Goal: Communication & Community: Answer question/provide support

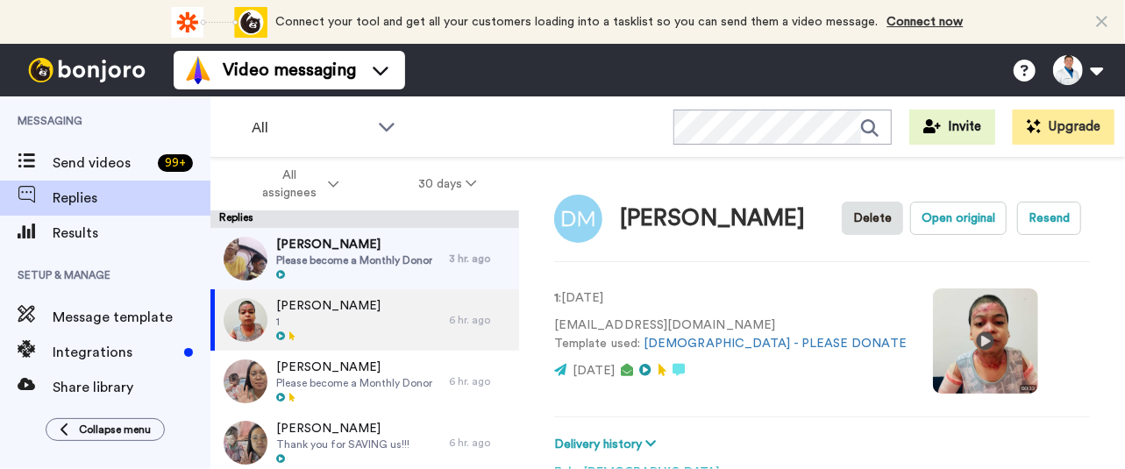
scroll to position [342, 0]
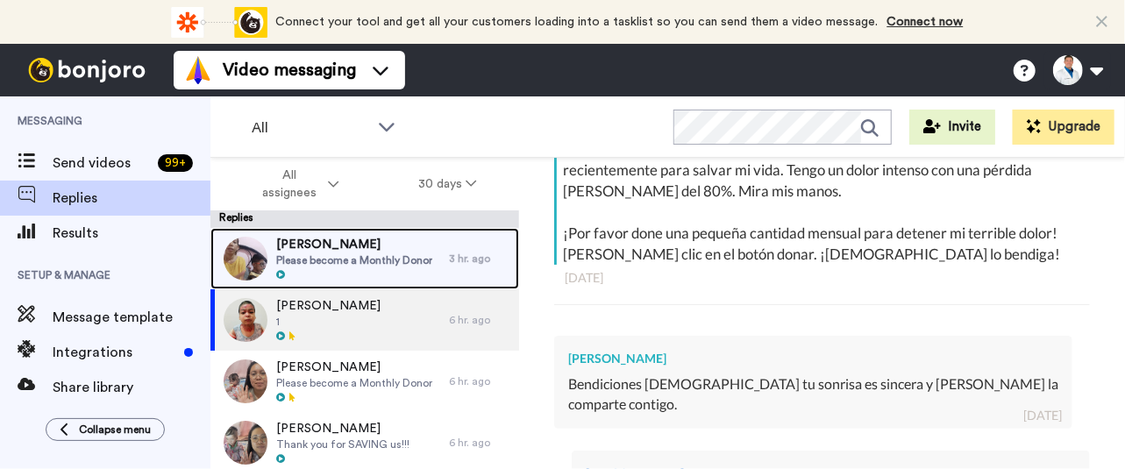
click at [370, 262] on span "Please become a Monthly Donor" at bounding box center [354, 260] width 156 height 14
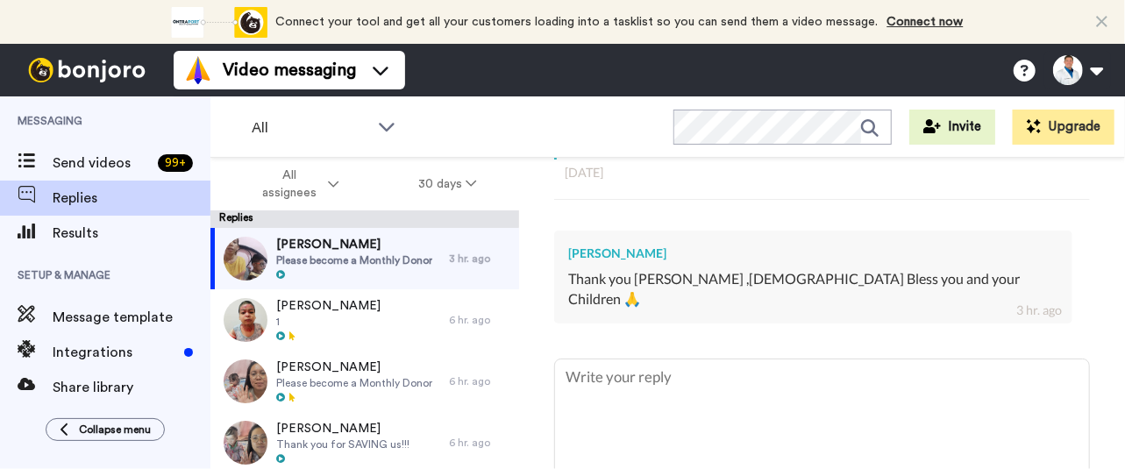
scroll to position [451, 0]
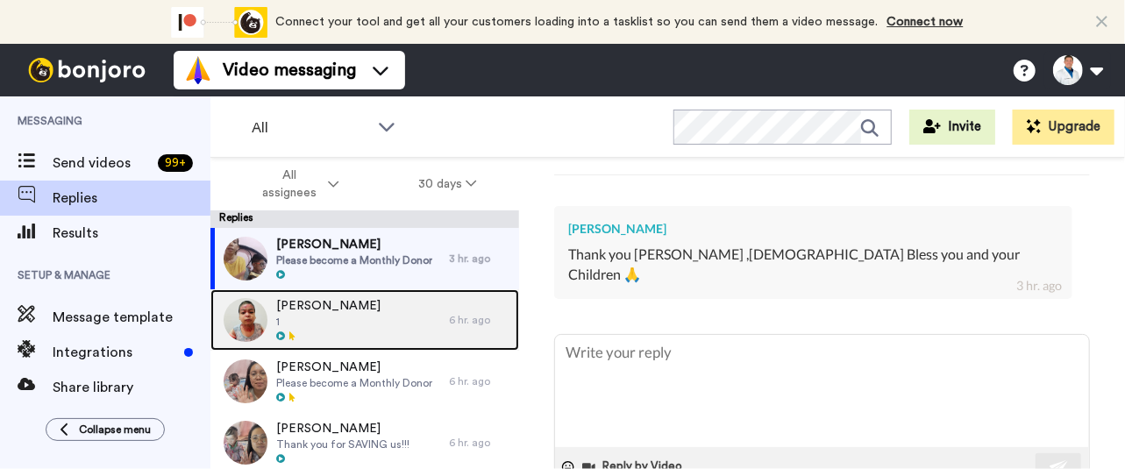
click at [380, 318] on span "1" at bounding box center [328, 322] width 104 height 14
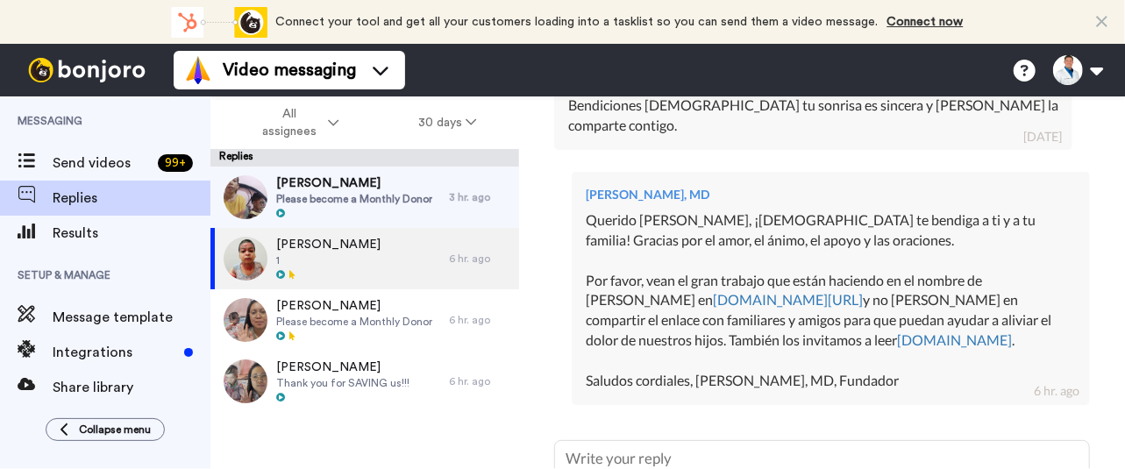
scroll to position [565, 0]
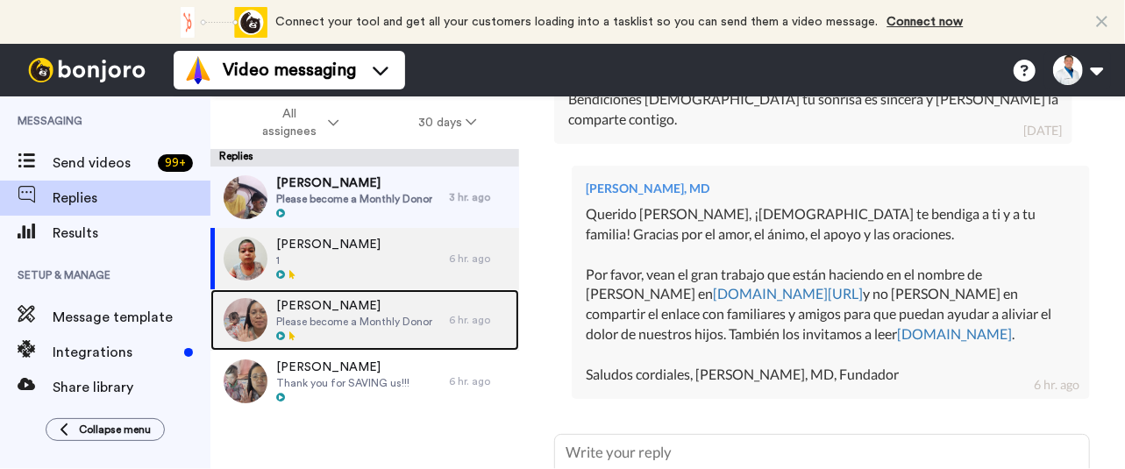
click at [338, 320] on span "Please become a Monthly Donor" at bounding box center [354, 322] width 156 height 14
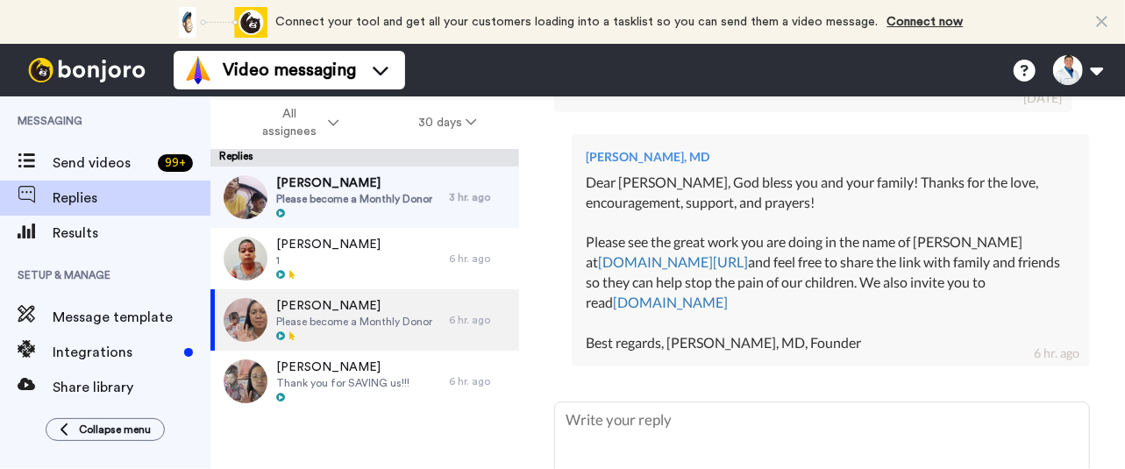
scroll to position [745, 0]
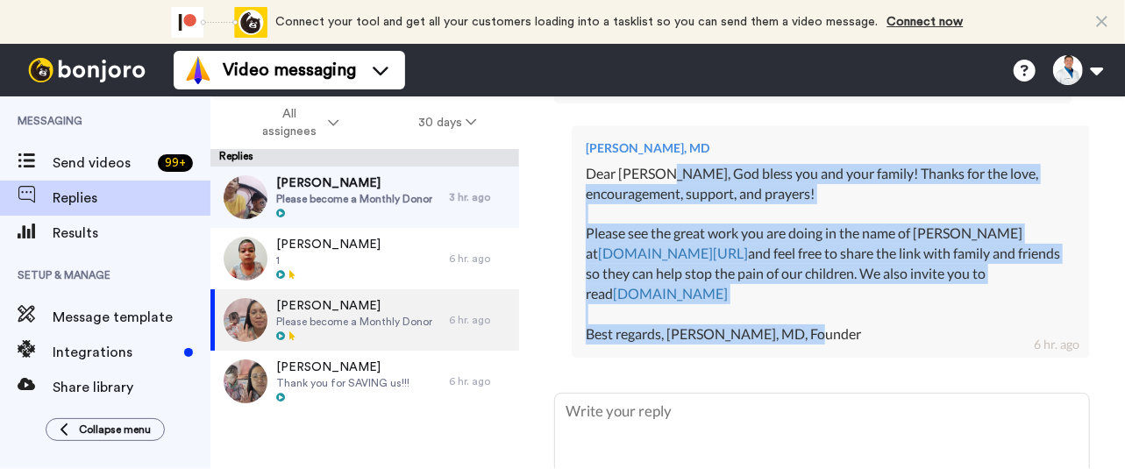
drag, startPoint x: 812, startPoint y: 320, endPoint x: 665, endPoint y: 153, distance: 222.3
click at [665, 164] on div "Dear Jacob, God bless you and your family! Thanks for the love, encouragement, …" at bounding box center [831, 254] width 490 height 181
copy div "God bless you and your family! Thanks for the love, encouragement, support, and…"
click at [665, 164] on div "Dear Jacob, God bless you and your family! Thanks for the love, encouragement, …" at bounding box center [831, 254] width 490 height 181
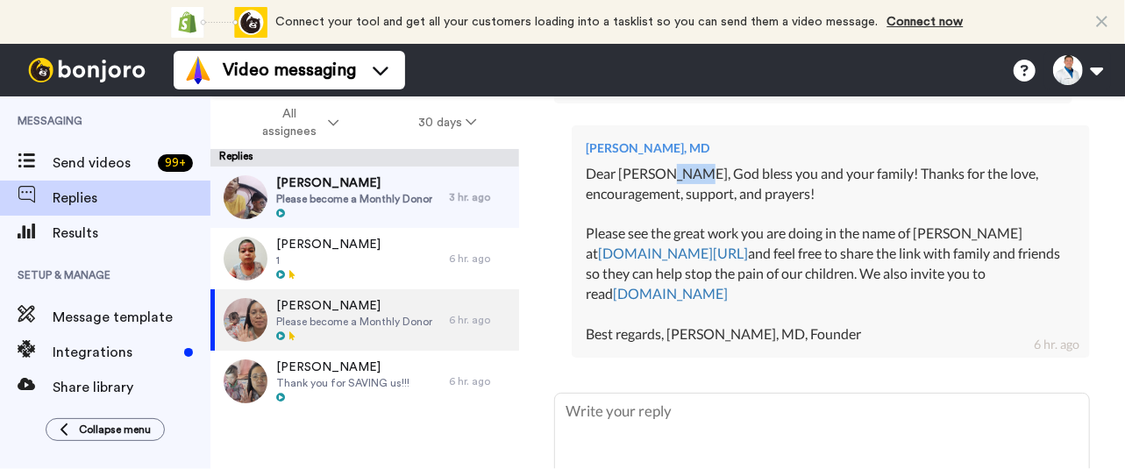
click at [665, 164] on div "Dear Jacob, God bless you and your family! Thanks for the love, encouragement, …" at bounding box center [831, 254] width 490 height 181
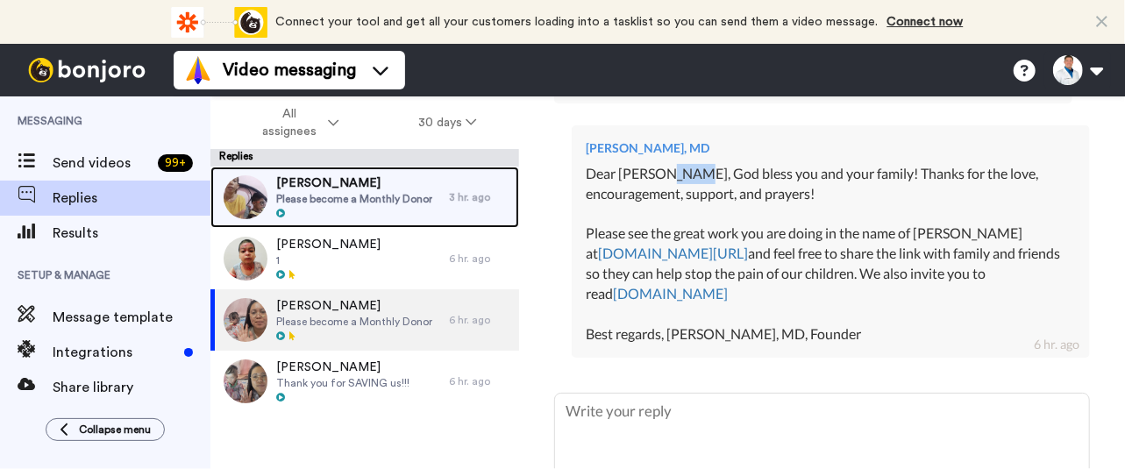
click at [382, 209] on div at bounding box center [354, 214] width 156 height 12
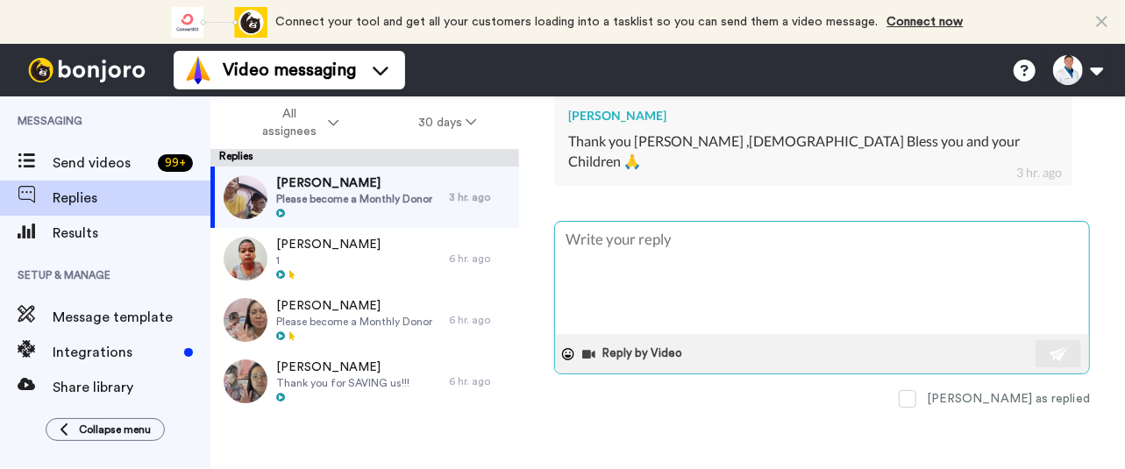
click at [657, 238] on textarea at bounding box center [822, 278] width 534 height 112
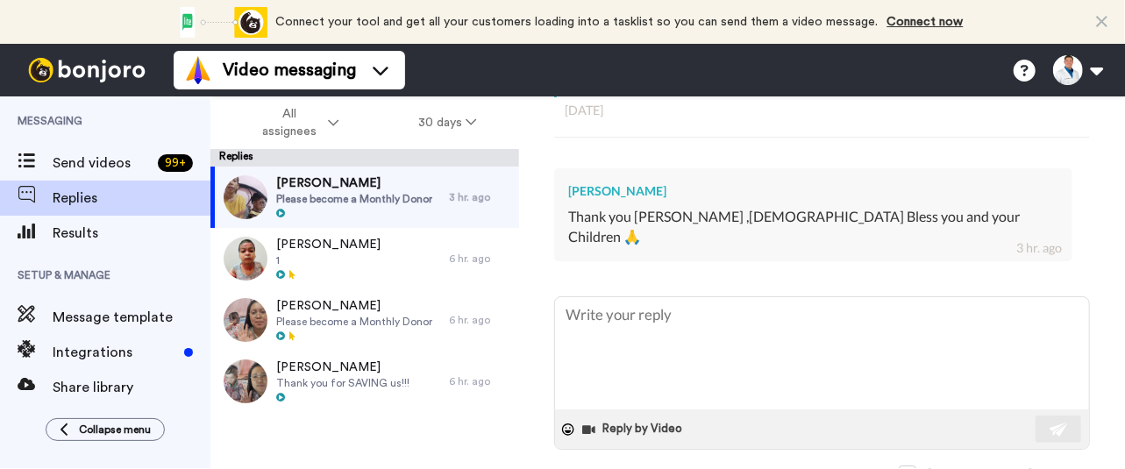
scroll to position [431, 0]
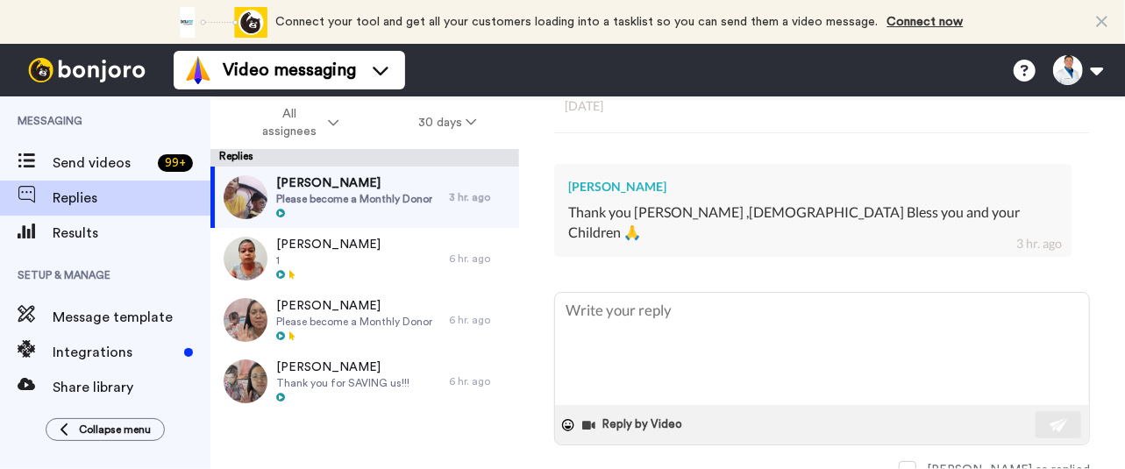
type textarea "x"
type textarea "D"
type textarea "x"
type textarea "De"
type textarea "x"
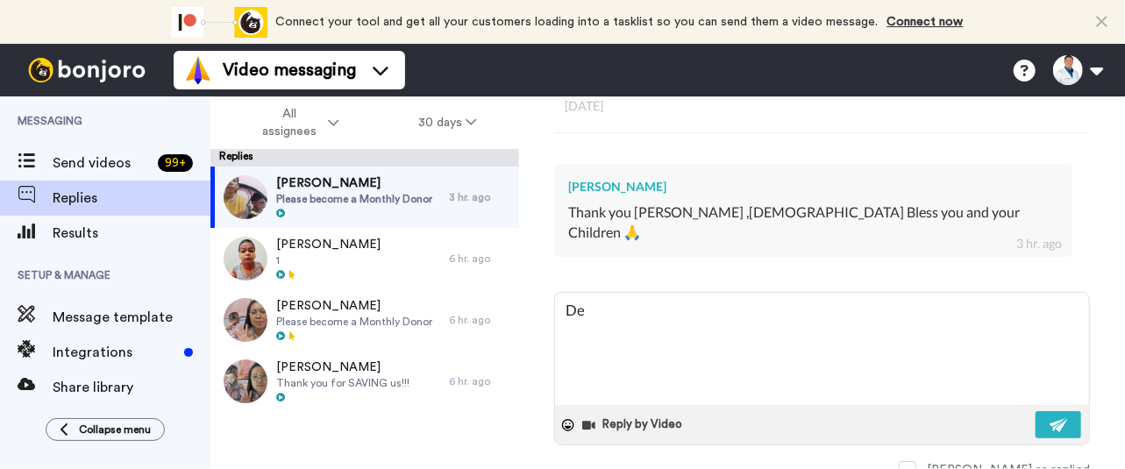
type textarea "Dea"
type textarea "x"
type textarea "Dear"
type textarea "x"
type textarea "Dear"
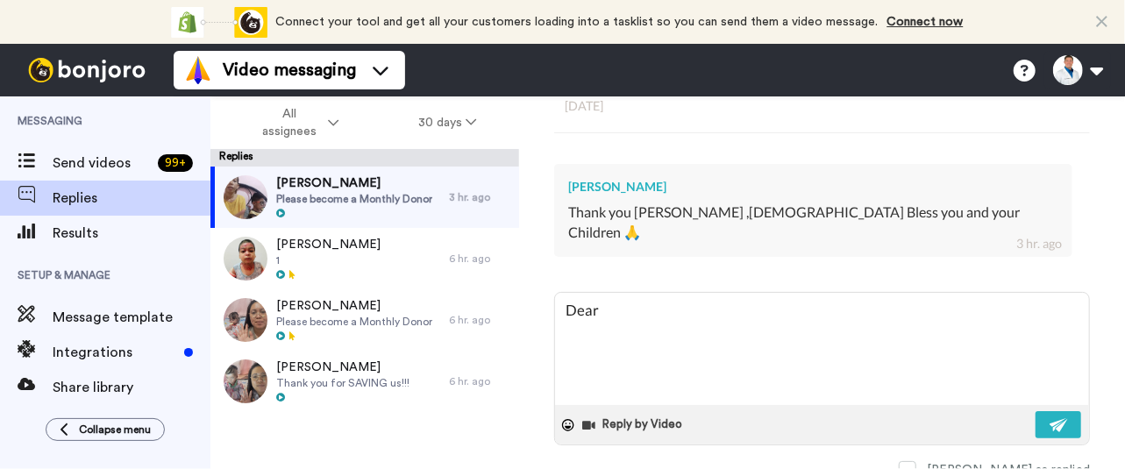
type textarea "x"
type textarea "Dear J"
type textarea "x"
type textarea "Dear Ja"
type textarea "x"
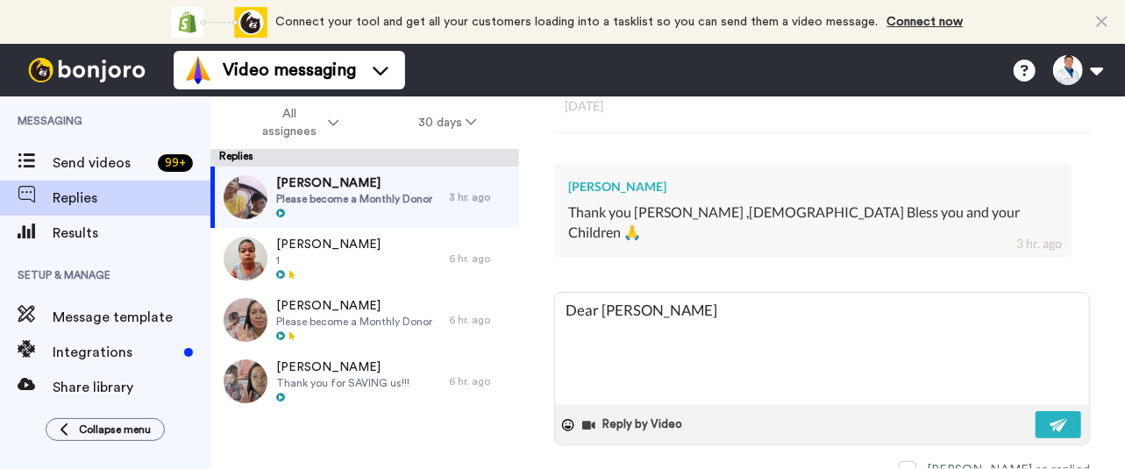
type textarea "Dear Jam"
type textarea "x"
type textarea "Dear Jame"
type textarea "x"
type textarea "Dear James"
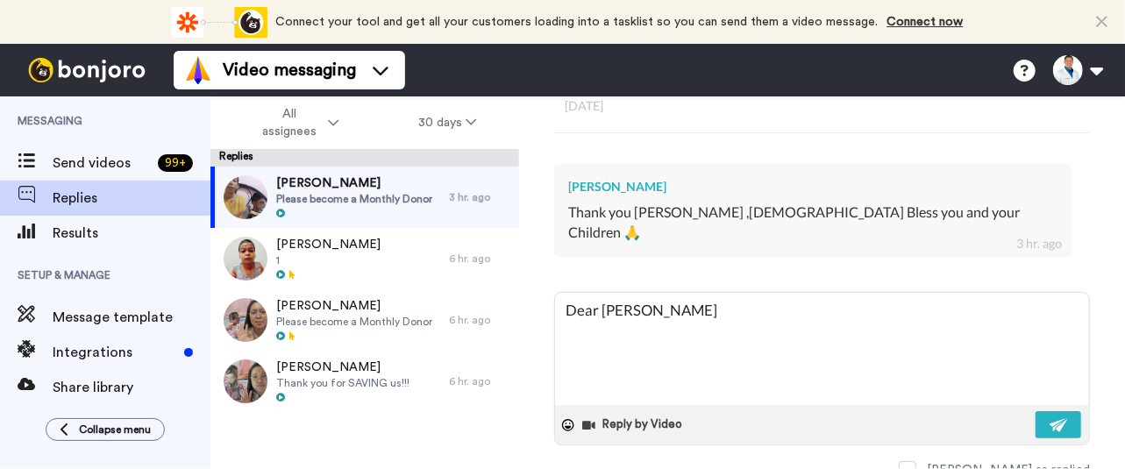
type textarea "x"
type textarea "Dear James,"
type textarea "x"
type textarea "Dear James,"
paste textarea "God bless you and your family! Thanks for the love, encouragement, support, and…"
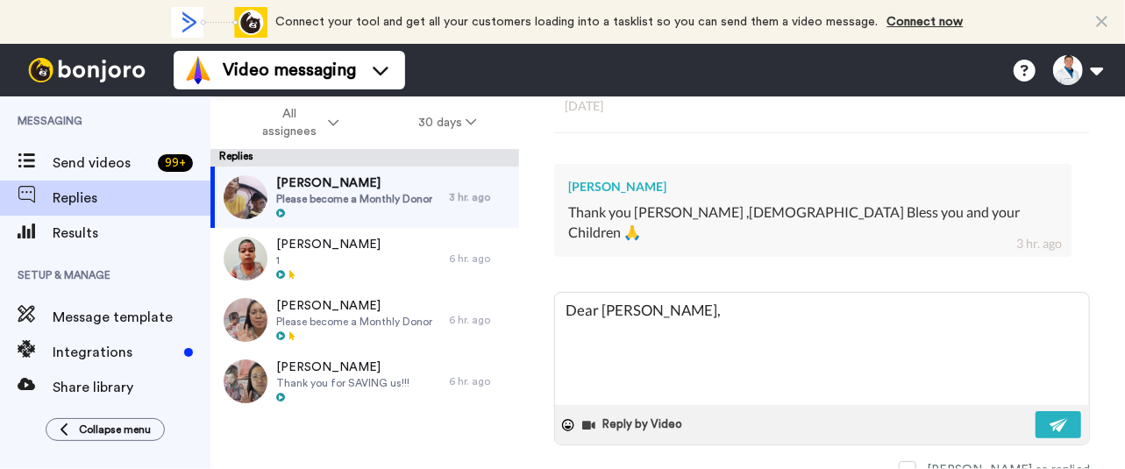
type textarea "x"
type textarea "Dear James, God bless you and your family! Thanks for the love, encouragement, …"
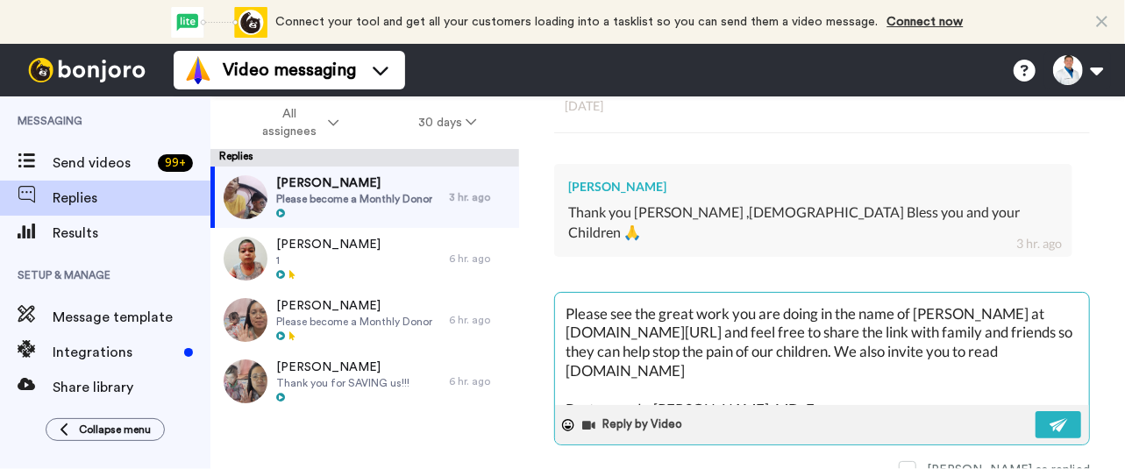
scroll to position [75, 0]
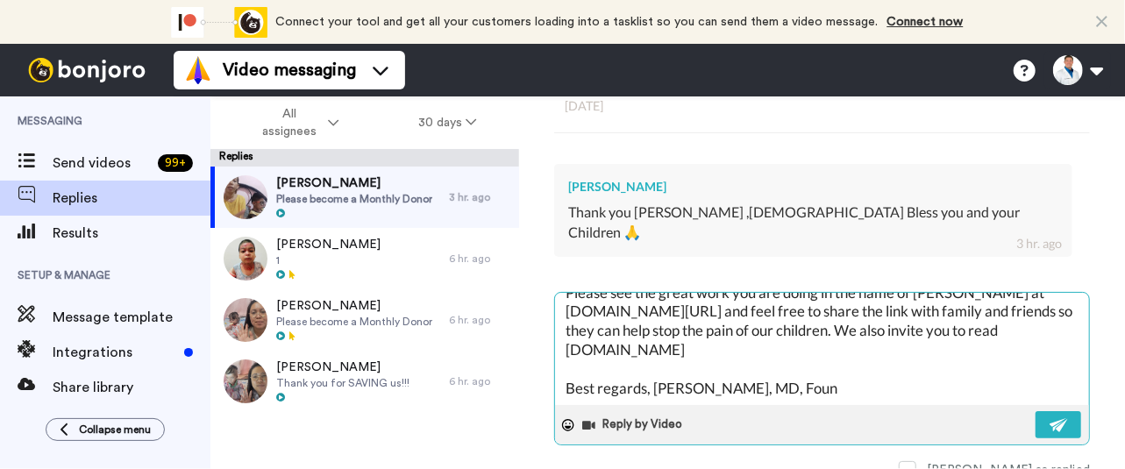
type textarea "x"
type textarea "Dear James, God bless you and your family! Thanks for the love, encouragement, …"
type textarea "x"
type textarea "Dear James, God bless you and your family! Thanks for the love, encouragement, …"
type textarea "x"
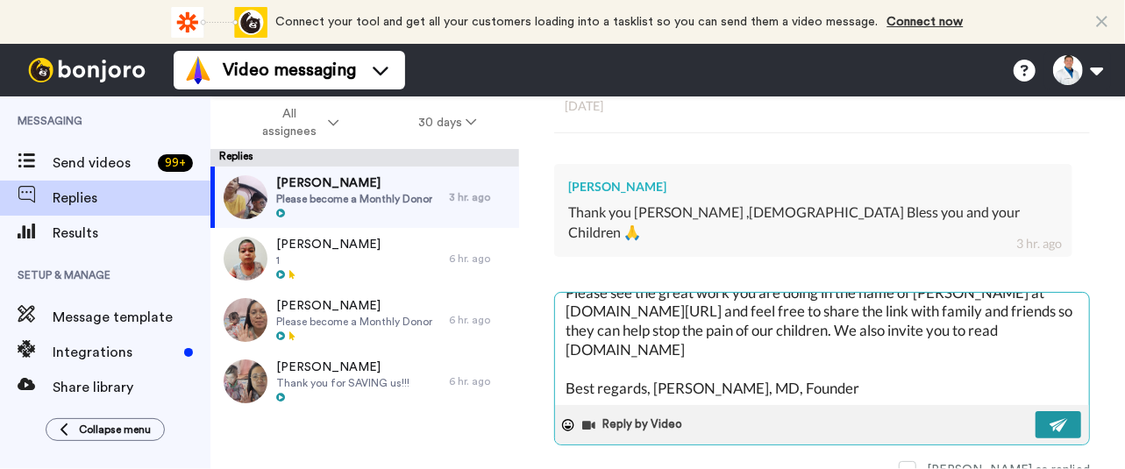
type textarea "Dear James, God bless you and your family! Thanks for the love, encouragement, …"
click at [1049, 421] on img at bounding box center [1058, 425] width 19 height 14
type textarea "x"
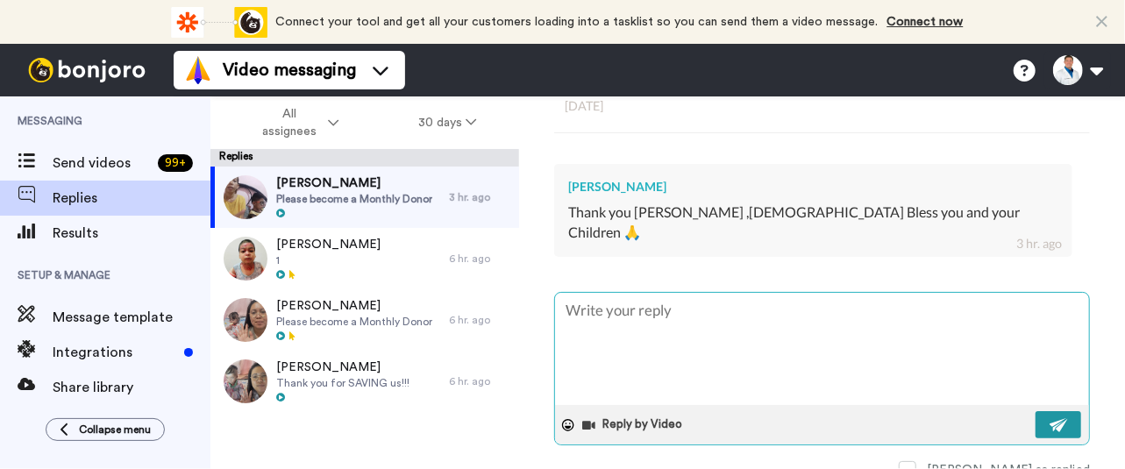
scroll to position [0, 0]
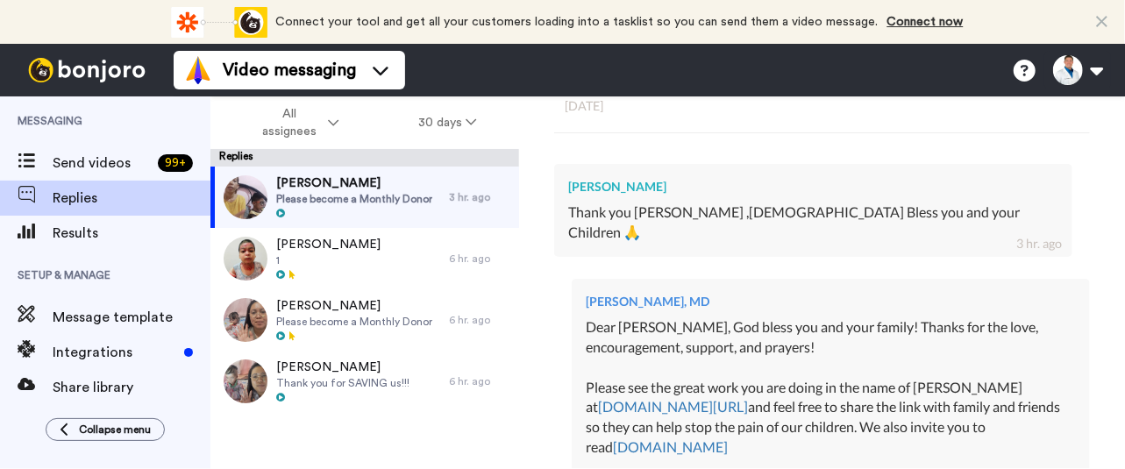
type textarea "x"
